Goal: Task Accomplishment & Management: Use online tool/utility

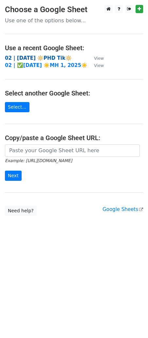
click at [50, 58] on strong "02 | [DATE] 🔆PHD Tik🔆" at bounding box center [38, 58] width 67 height 6
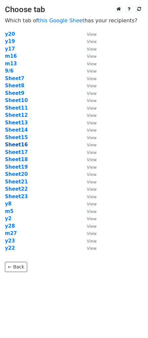
click at [18, 143] on strong "Sheet16" at bounding box center [16, 145] width 23 height 6
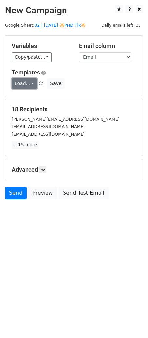
click at [25, 83] on link "Load..." at bounding box center [24, 84] width 25 height 10
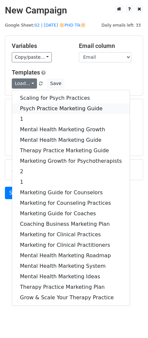
click at [37, 108] on link "Psych Practice Marketing Guide" at bounding box center [71, 108] width 118 height 11
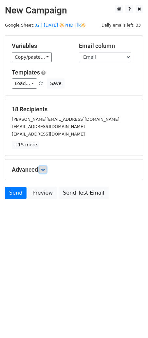
click at [43, 173] on link at bounding box center [42, 169] width 7 height 7
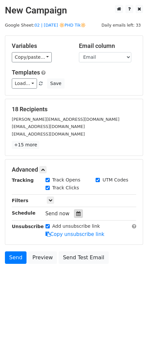
click at [77, 215] on icon at bounding box center [79, 214] width 4 height 5
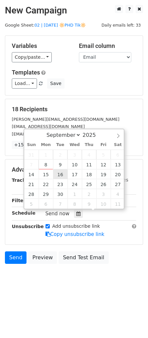
type input "2025-09-16 12:00"
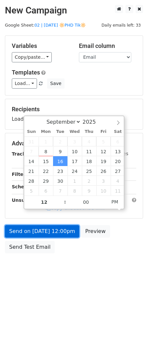
click at [54, 230] on link "Send on Sep 16 at 12:00pm" at bounding box center [42, 231] width 75 height 12
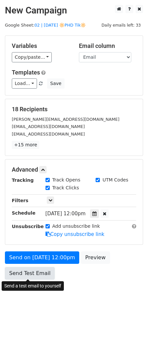
click at [33, 273] on link "Send Test Email" at bounding box center [30, 273] width 50 height 12
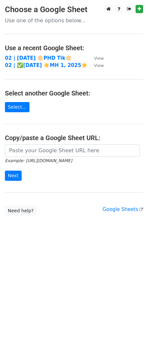
click at [42, 55] on td "02 | SEPT 6 🔆PHD Tik🔆" at bounding box center [46, 59] width 83 height 8
click at [41, 55] on strong "02 | SEPT 6 🔆PHD Tik🔆" at bounding box center [38, 58] width 67 height 6
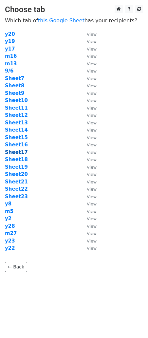
click at [20, 153] on strong "Sheet17" at bounding box center [16, 152] width 23 height 6
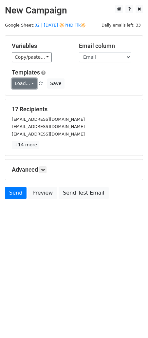
click at [26, 85] on link "Load..." at bounding box center [24, 84] width 25 height 10
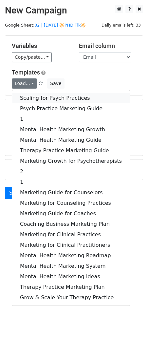
click at [34, 97] on link "Scaling for Psych Practices" at bounding box center [71, 98] width 118 height 11
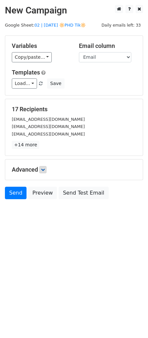
click at [48, 171] on h5 "Advanced" at bounding box center [74, 169] width 125 height 7
click at [47, 171] on link at bounding box center [42, 169] width 7 height 7
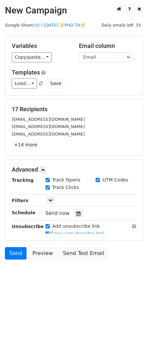
click at [78, 219] on div "Tracking Track Opens UTM Codes Track Clicks Filters Only include spreadsheet ro…" at bounding box center [74, 205] width 125 height 57
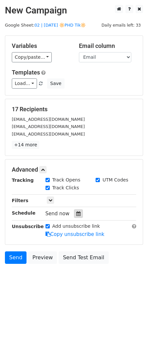
click at [77, 212] on icon at bounding box center [79, 214] width 4 height 5
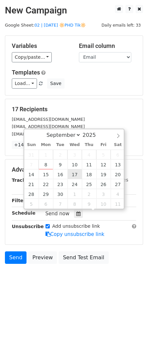
type input "2025-09-17 12:00"
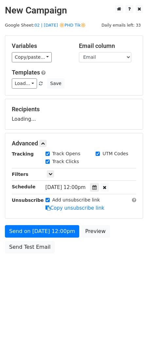
click at [47, 239] on div "Send on Sep 17 at 12:00pm Preview Send Test Email" at bounding box center [74, 241] width 148 height 32
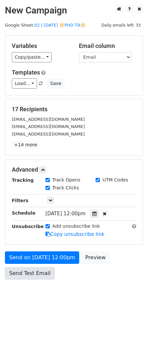
click at [25, 268] on link "Send Test Email" at bounding box center [30, 273] width 50 height 12
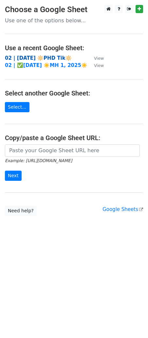
click at [35, 58] on strong "02 | [DATE] 🔆PHD Tik🔆" at bounding box center [38, 58] width 67 height 6
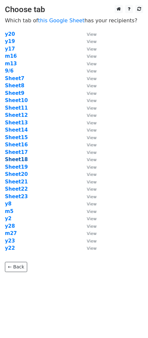
click at [21, 160] on strong "Sheet18" at bounding box center [16, 160] width 23 height 6
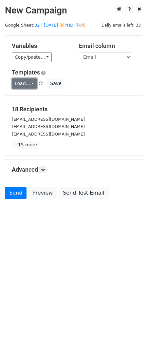
click at [23, 83] on link "Load..." at bounding box center [24, 84] width 25 height 10
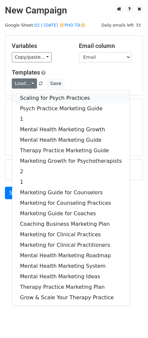
click at [50, 98] on link "Scaling for Psych Practices" at bounding box center [71, 98] width 118 height 11
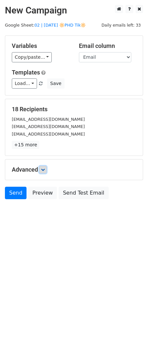
click at [45, 170] on icon at bounding box center [43, 170] width 4 height 4
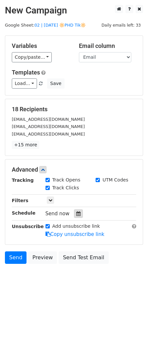
click at [78, 214] on icon at bounding box center [79, 214] width 4 height 5
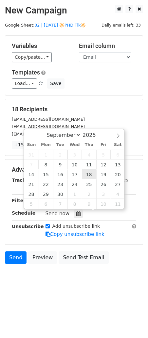
type input "2025-09-18 12:00"
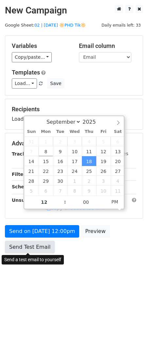
click at [40, 245] on link "Send Test Email" at bounding box center [30, 247] width 50 height 12
